Goal: Task Accomplishment & Management: Complete application form

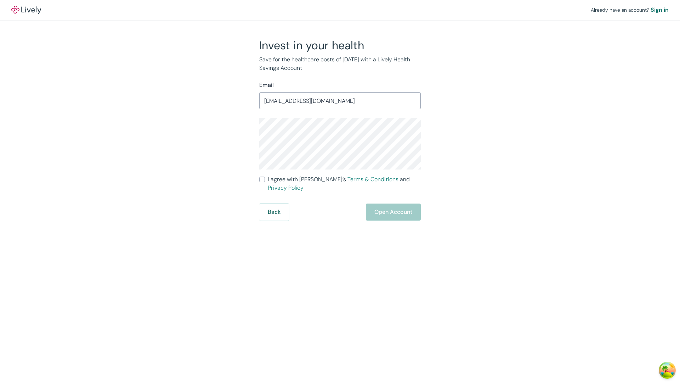
click at [262, 179] on input "I agree with Lively’s Terms & Conditions and Privacy Policy" at bounding box center [262, 179] width 6 height 6
checkbox input "true"
click at [393, 203] on button "Open Account" at bounding box center [393, 211] width 55 height 17
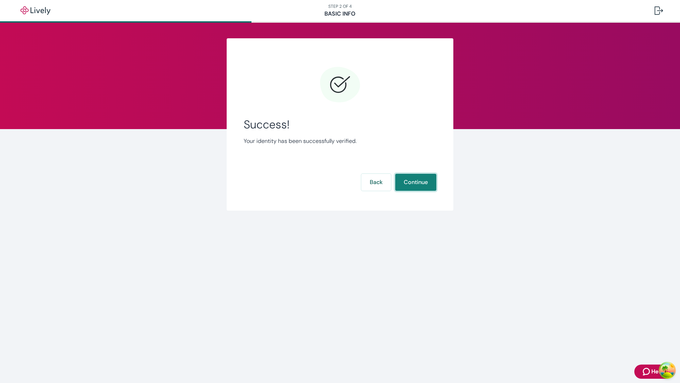
click at [416, 182] on button "Continue" at bounding box center [415, 182] width 41 height 17
